Goal: Check status

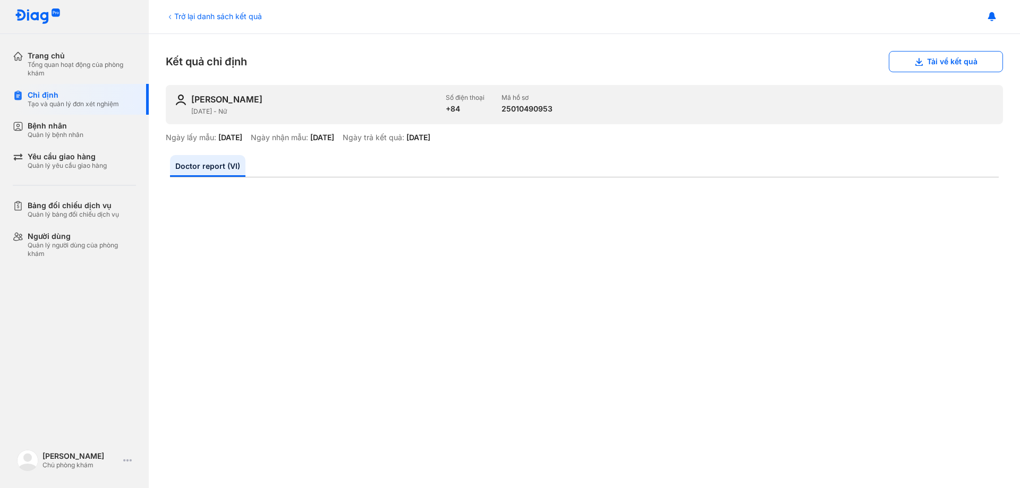
click at [194, 16] on div "Trở lại danh sách kết quả" at bounding box center [214, 16] width 96 height 11
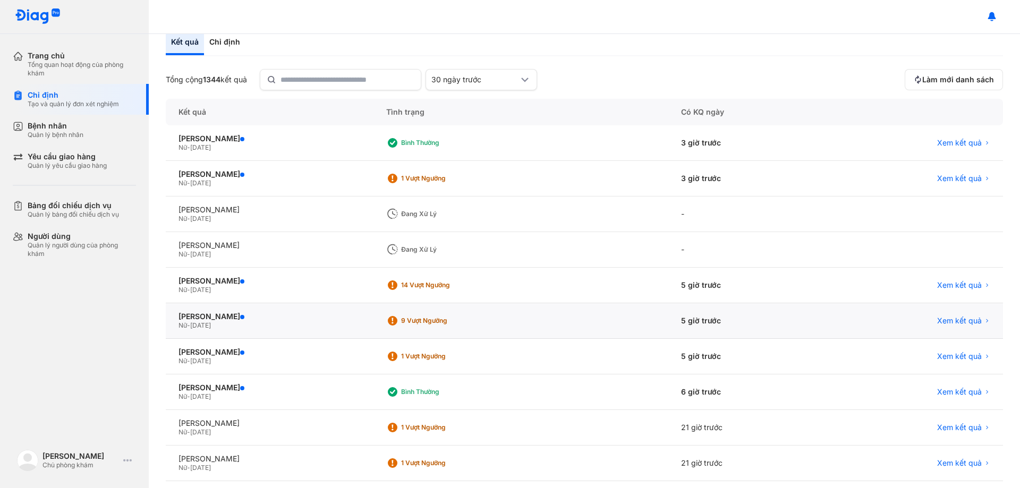
scroll to position [101, 0]
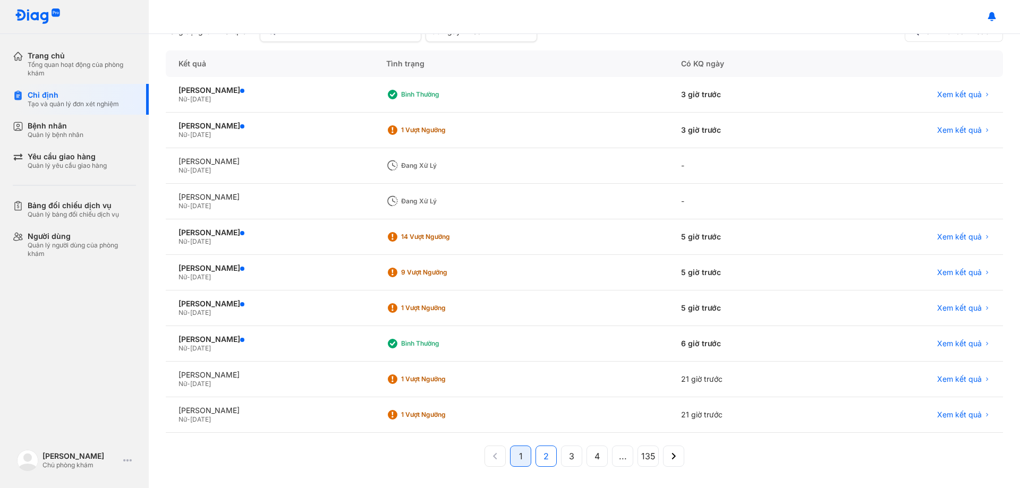
click at [544, 456] on span "2" at bounding box center [546, 456] width 5 height 13
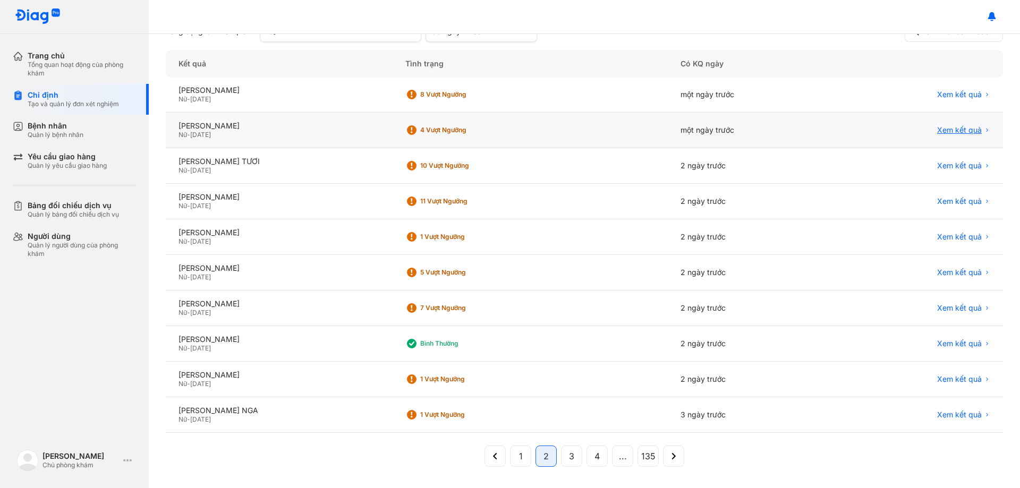
click at [946, 132] on span "Xem kết quả" at bounding box center [959, 130] width 45 height 10
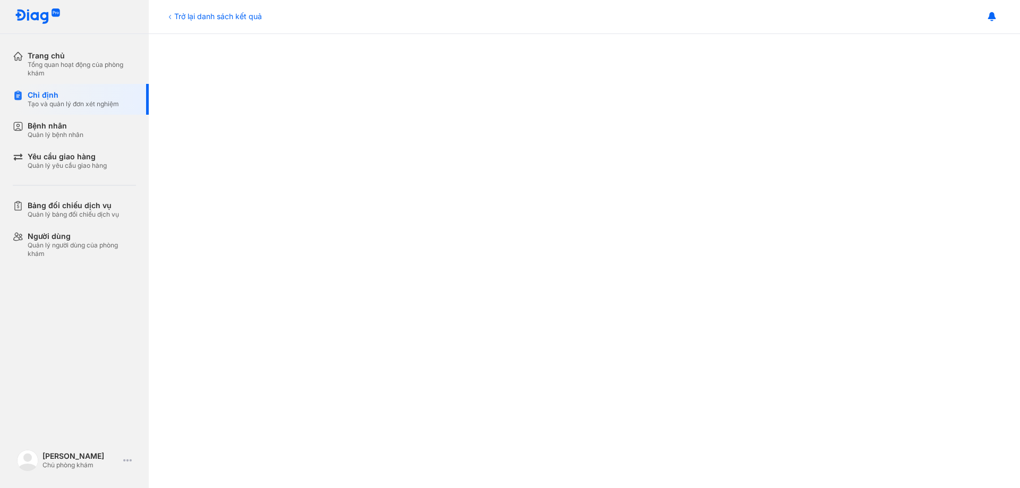
scroll to position [531, 0]
